Goal: Information Seeking & Learning: Find specific fact

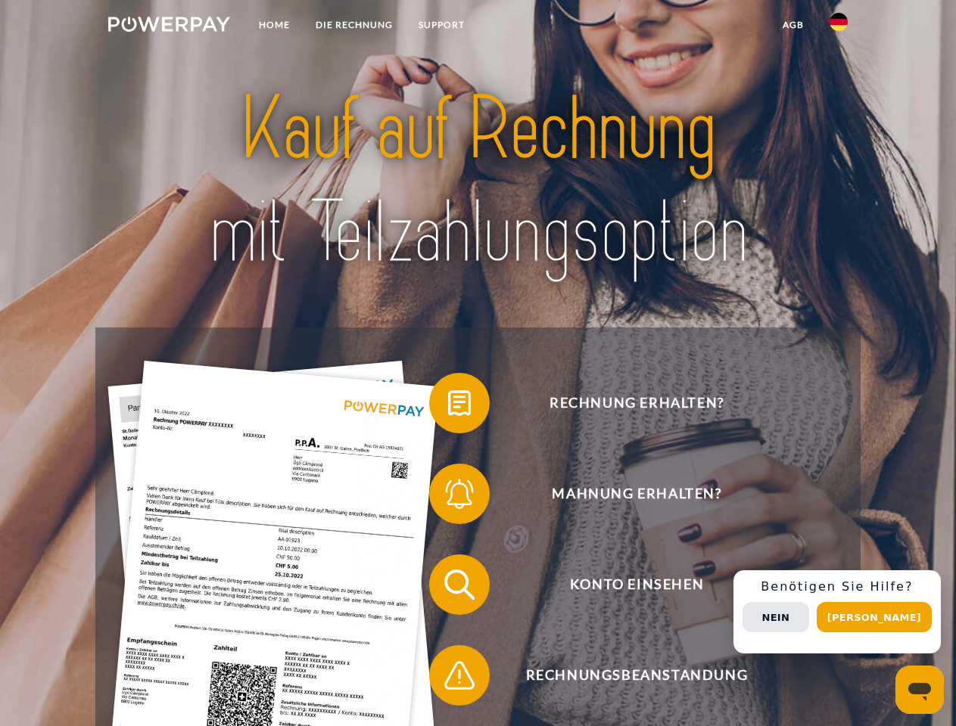
click at [169, 26] on img at bounding box center [169, 24] width 122 height 15
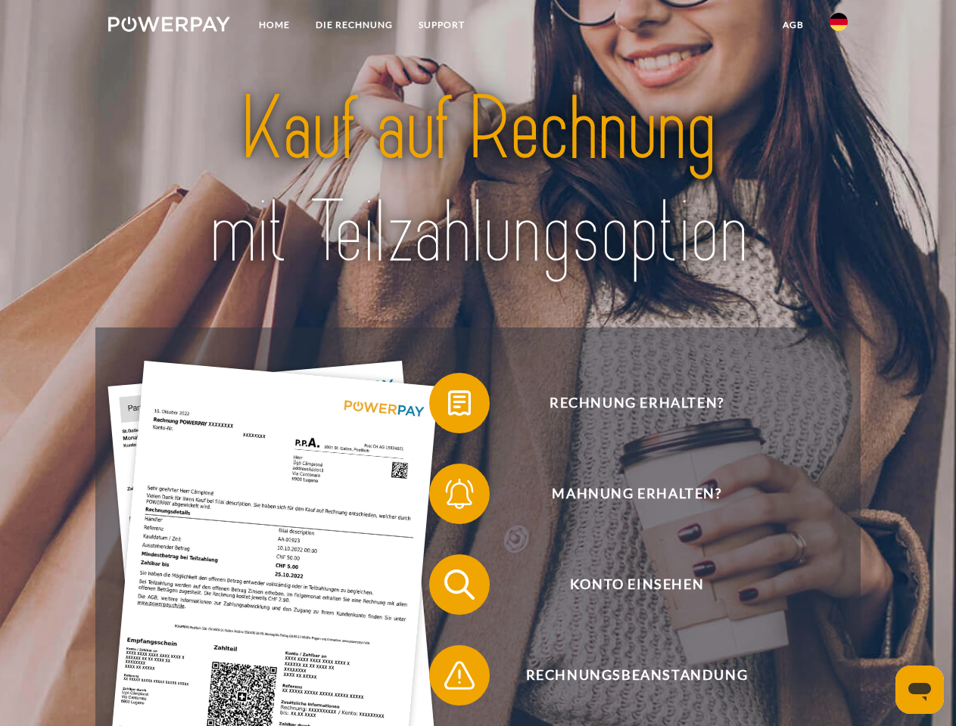
click at [838, 26] on img at bounding box center [838, 22] width 18 height 18
click at [792, 25] on link "agb" at bounding box center [793, 24] width 47 height 27
click at [448, 406] on span at bounding box center [437, 403] width 76 height 76
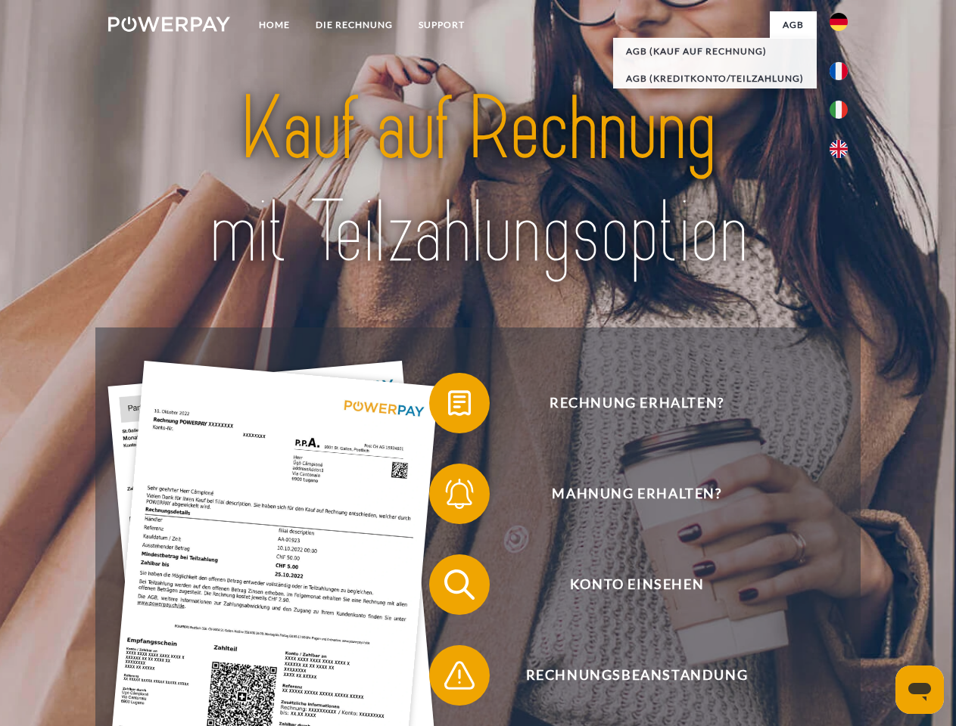
click at [448, 497] on div "Rechnung erhalten? Mahnung erhalten? Konto einsehen" at bounding box center [477, 630] width 764 height 605
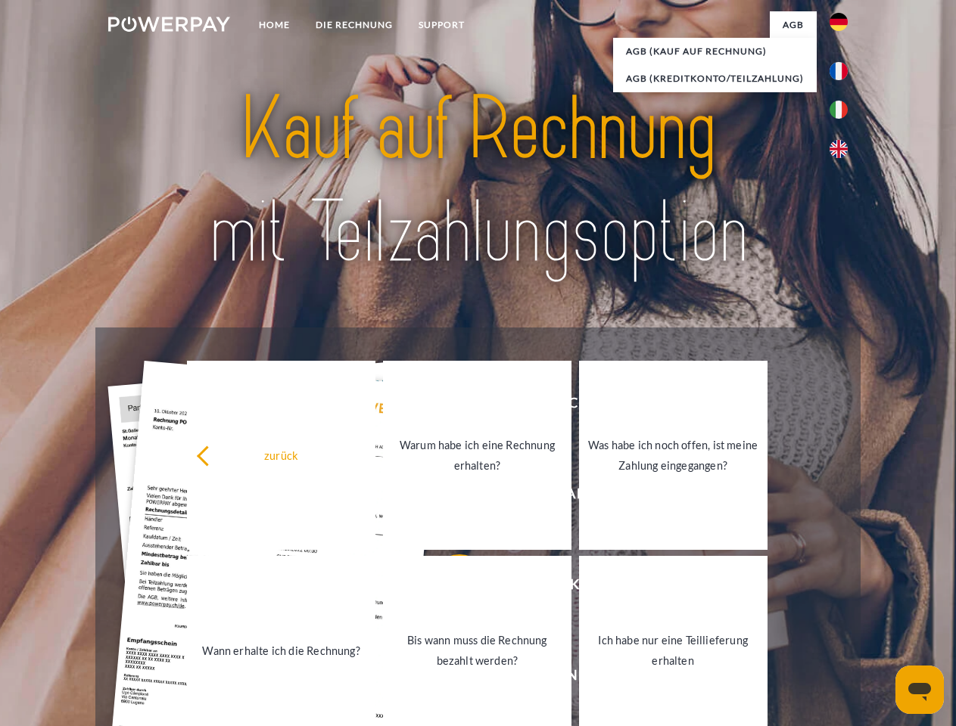
click at [448, 588] on link "Bis wann muss die Rechnung bezahlt werden?" at bounding box center [477, 650] width 188 height 189
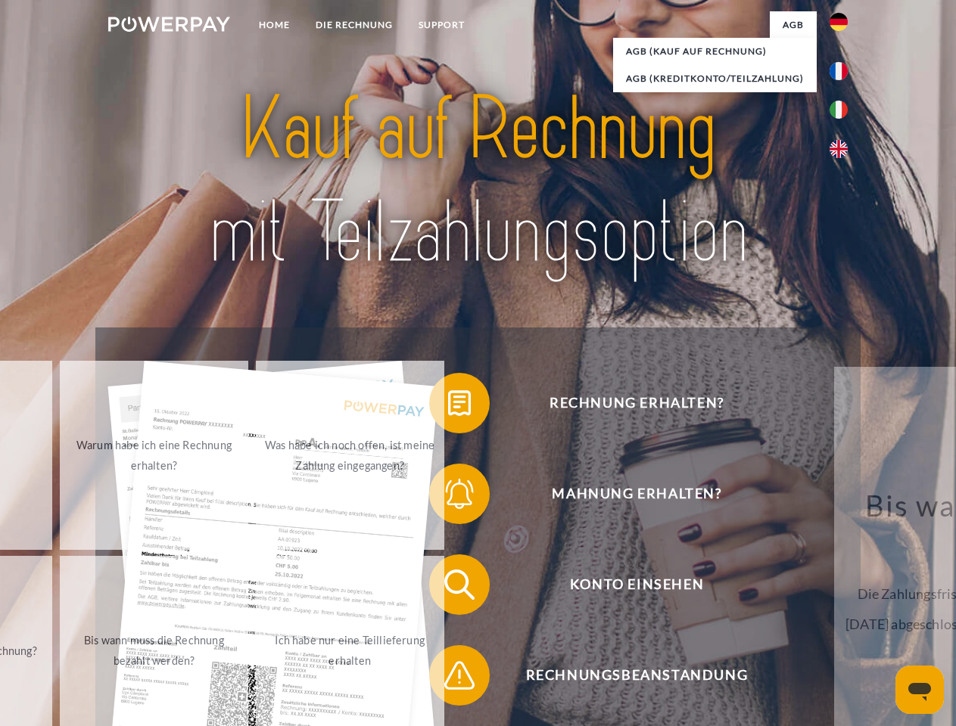
click at [448, 679] on div "Rechnung erhalten? Mahnung erhalten? Konto einsehen" at bounding box center [477, 630] width 764 height 605
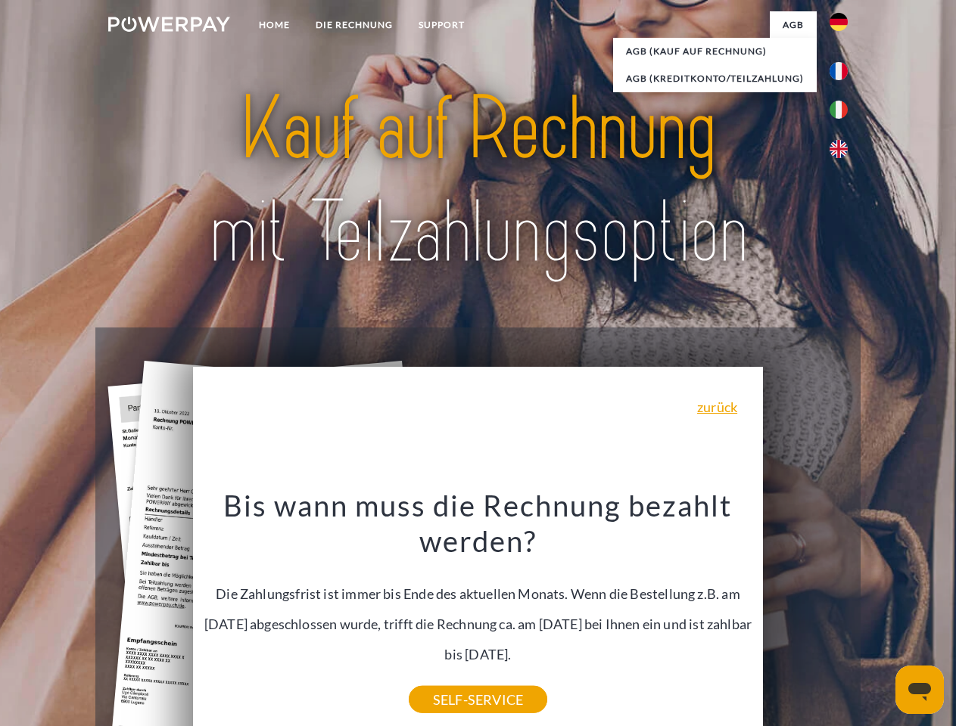
click at [842, 612] on div "Rechnung erhalten? Mahnung erhalten? Konto einsehen" at bounding box center [477, 630] width 764 height 605
click at [805, 615] on span "Konto einsehen" at bounding box center [636, 585] width 371 height 61
click at [879, 617] on header "Home DIE RECHNUNG SUPPORT" at bounding box center [478, 522] width 956 height 1045
